Goal: Participate in discussion

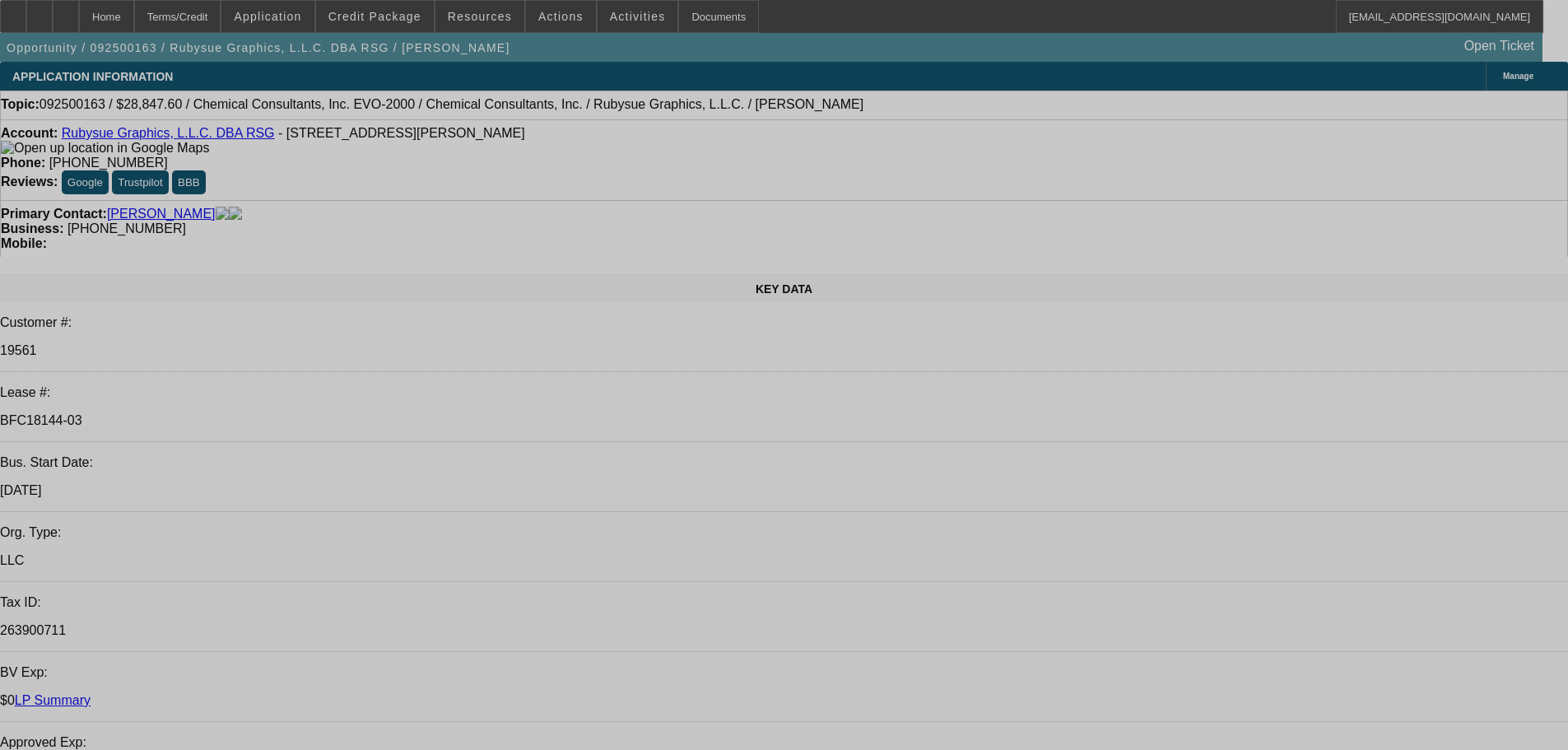
select select "0"
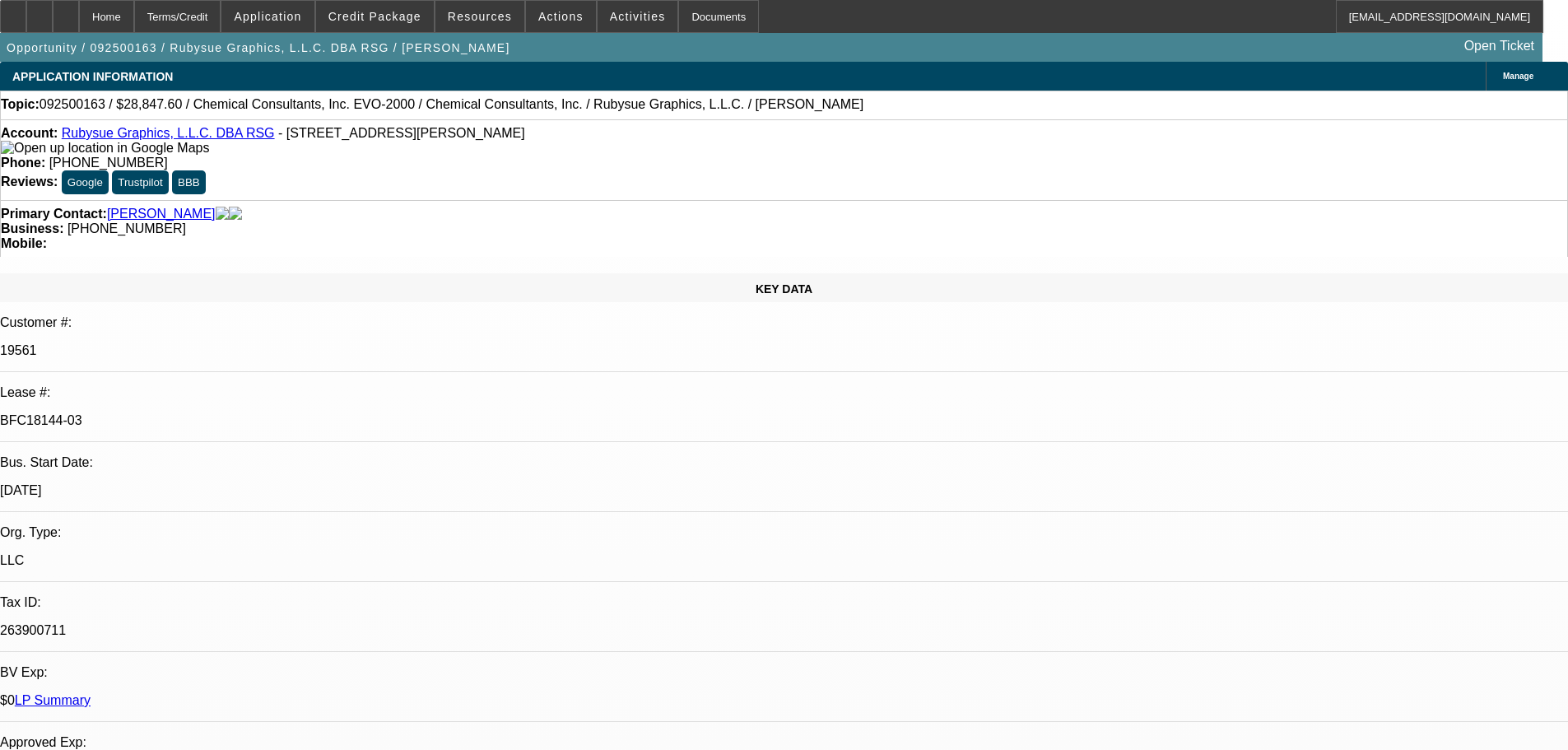
select select "0"
select select "2"
select select "0"
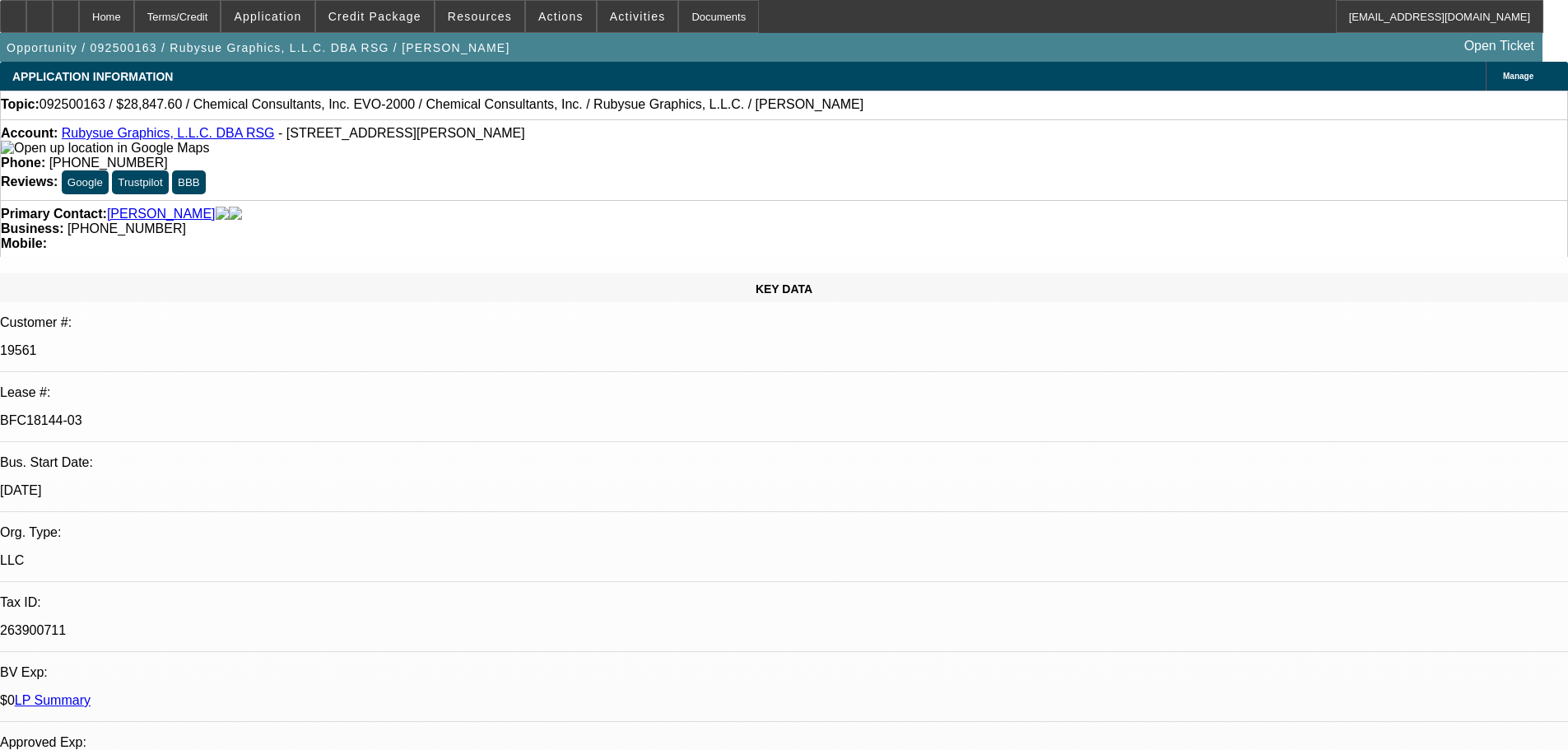
select select "2"
select select "0"
select select "2"
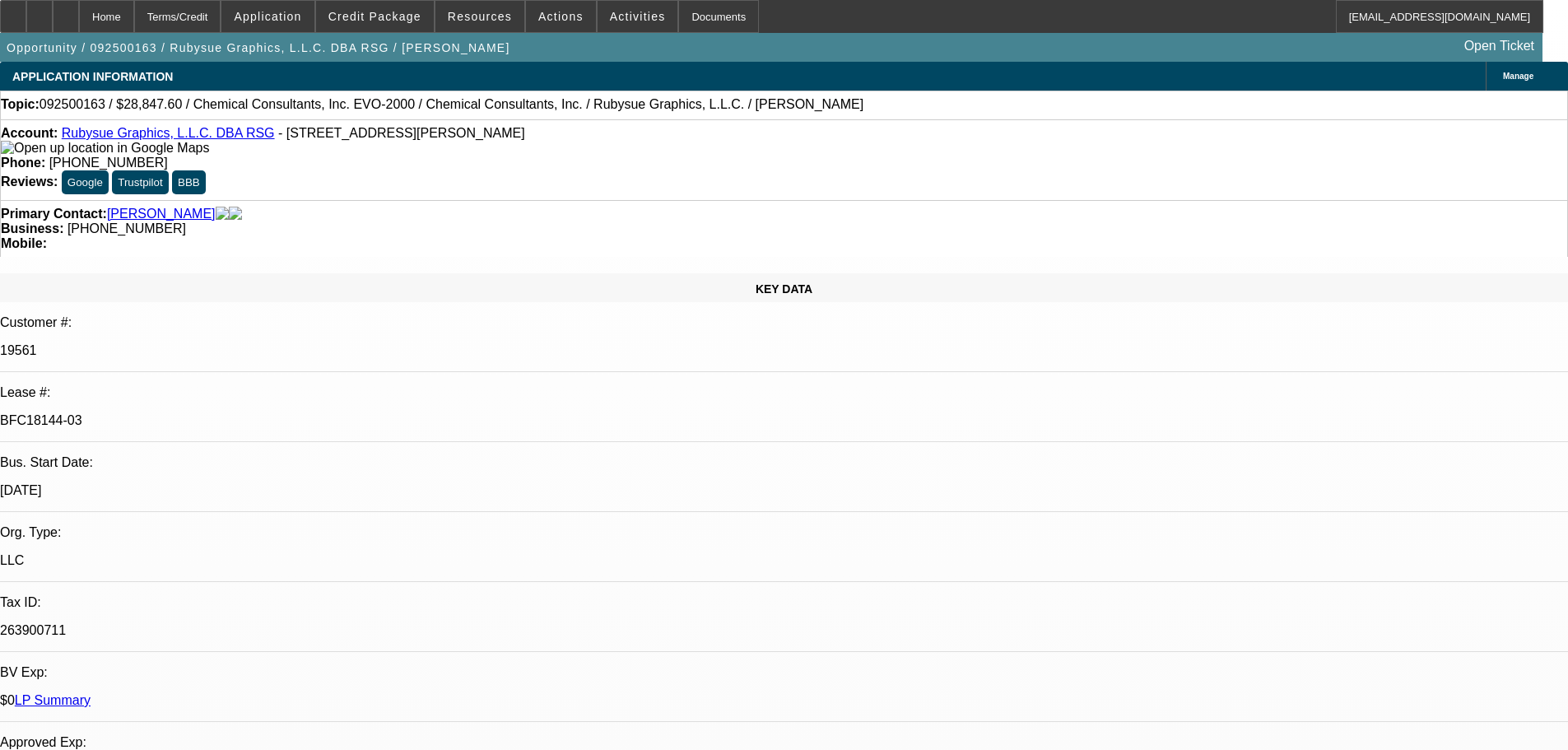
select select "0"
select select "2"
